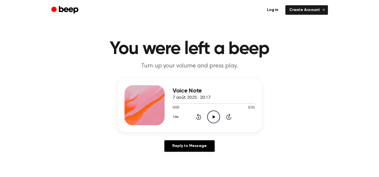
click at [216, 115] on icon "Play Audio" at bounding box center [213, 117] width 13 height 13
click at [213, 118] on icon "Play Audio" at bounding box center [213, 117] width 13 height 13
click at [214, 120] on icon "Pause Audio" at bounding box center [213, 117] width 13 height 13
click at [214, 117] on icon at bounding box center [214, 116] width 3 height 3
click at [214, 117] on icon at bounding box center [213, 116] width 2 height 3
